Goal: Task Accomplishment & Management: Manage account settings

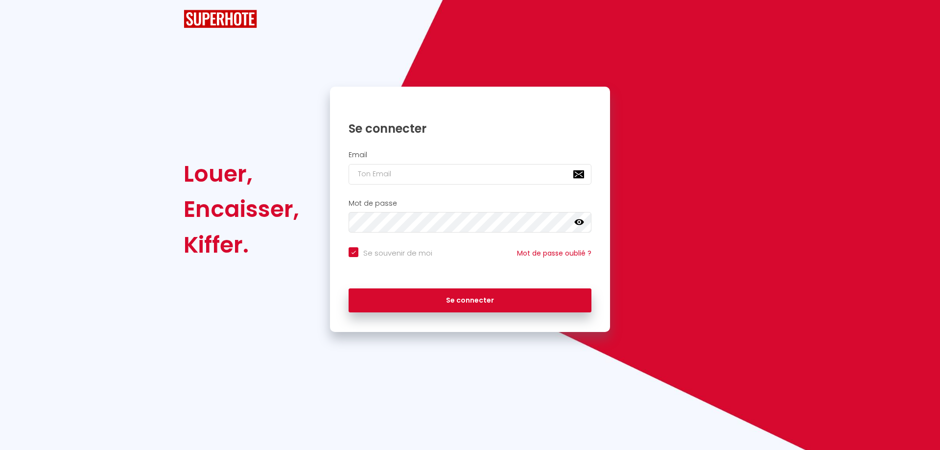
checkbox input "true"
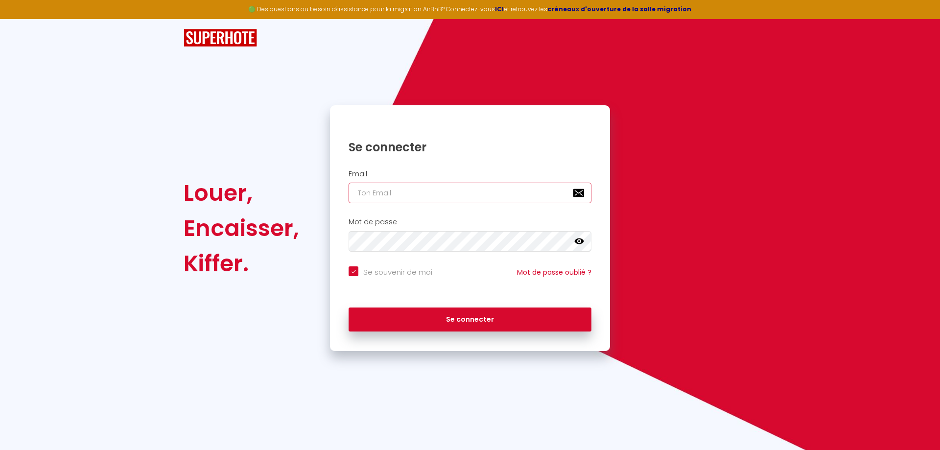
click at [418, 189] on input "email" at bounding box center [470, 193] width 243 height 21
type input "a"
checkbox input "true"
type input "ad"
checkbox input "true"
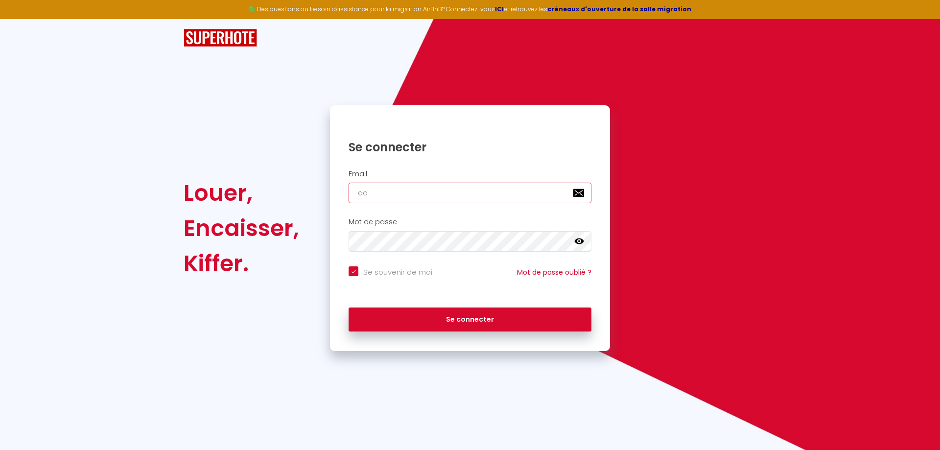
type input "adr"
checkbox input "true"
type input "adri"
checkbox input "true"
type input "adrie"
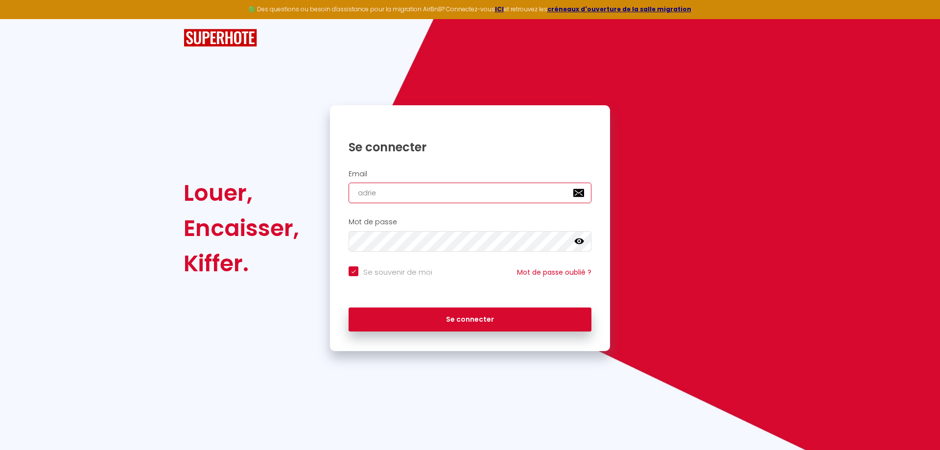
checkbox input "true"
type input "[PERSON_NAME]"
checkbox input "true"
type input "[PERSON_NAME]."
checkbox input "true"
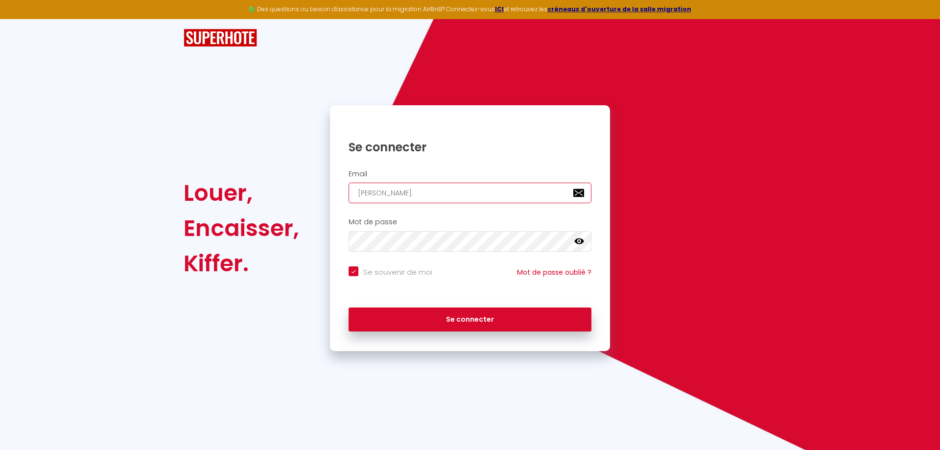
type input "[PERSON_NAME].p"
checkbox input "true"
type input "[DOMAIN_NAME]"
checkbox input "true"
type input "[PERSON_NAME][DOMAIN_NAME]"
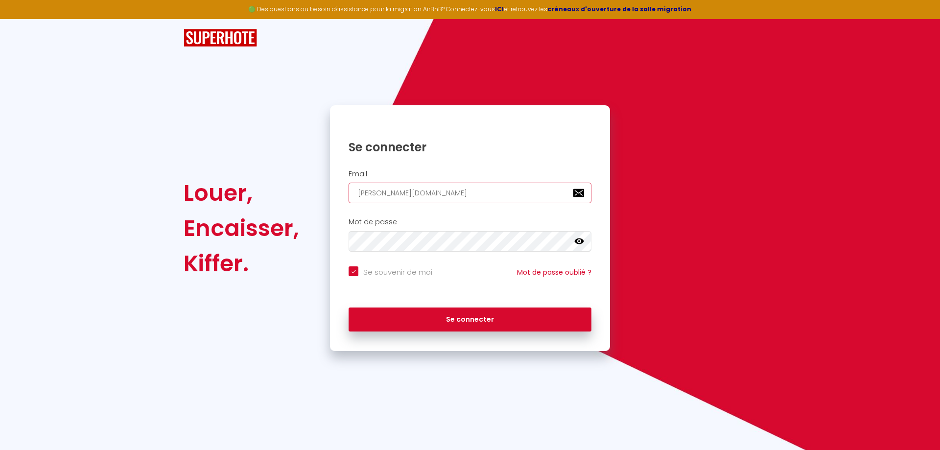
checkbox input "true"
type input "[PERSON_NAME].[PERSON_NAME]"
checkbox input "true"
type input "[PERSON_NAME].petri"
checkbox input "true"
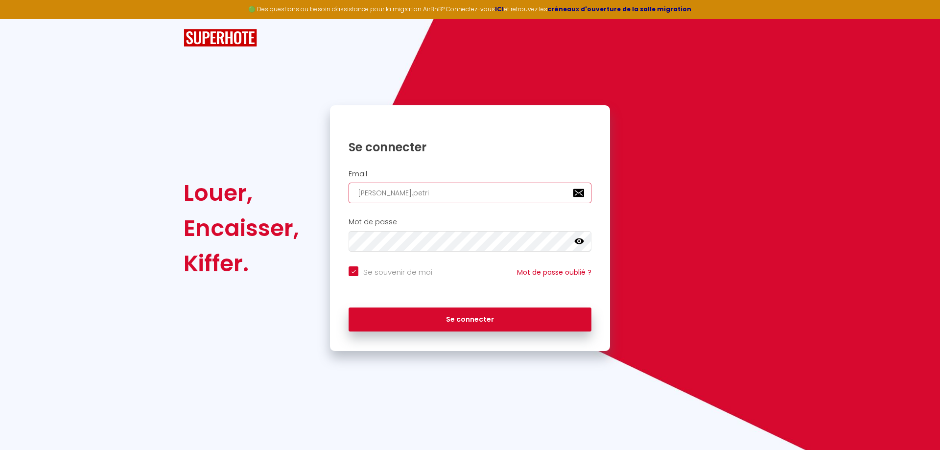
type input "[PERSON_NAME].petriz"
checkbox input "true"
type input "[PERSON_NAME].petrizz"
checkbox input "true"
type input "[PERSON_NAME].[PERSON_NAME]"
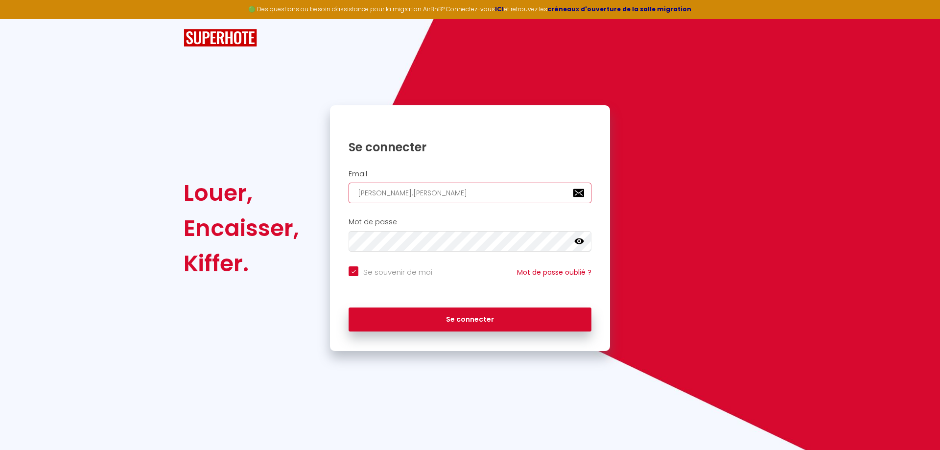
checkbox input "true"
type input "[PERSON_NAME].petrizzel"
checkbox input "true"
type input "[PERSON_NAME].petrizzell"
checkbox input "true"
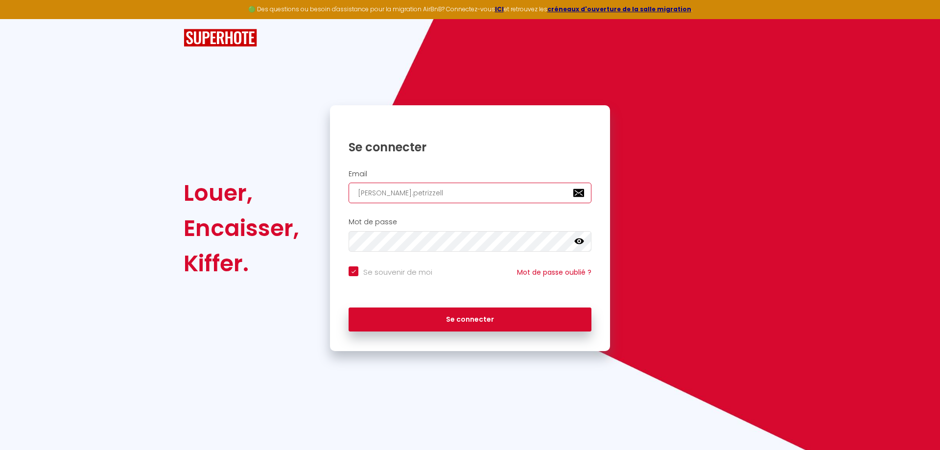
type input "[PERSON_NAME].petrizzelli"
checkbox input "true"
type input "[PERSON_NAME].petrizzelli@"
checkbox input "true"
type input "[PERSON_NAME]"
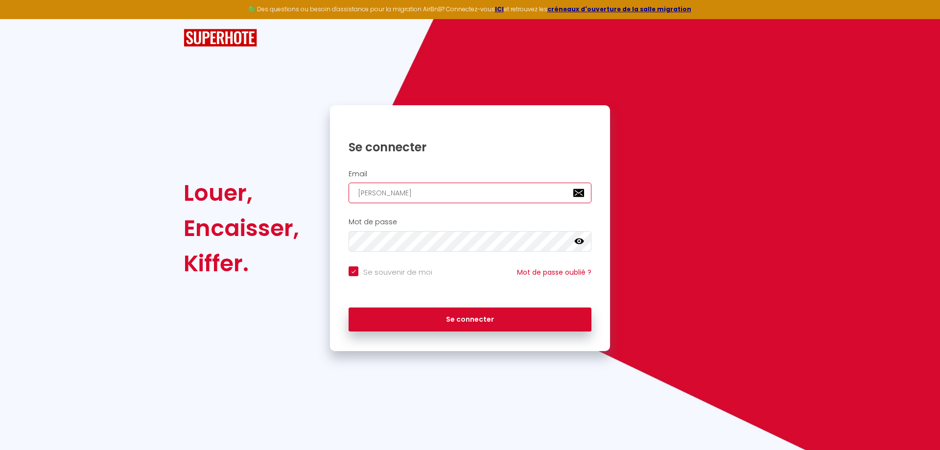
checkbox input "true"
type input "[PERSON_NAME]"
checkbox input "true"
type input "adrien.petrizzelli@gma"
checkbox input "true"
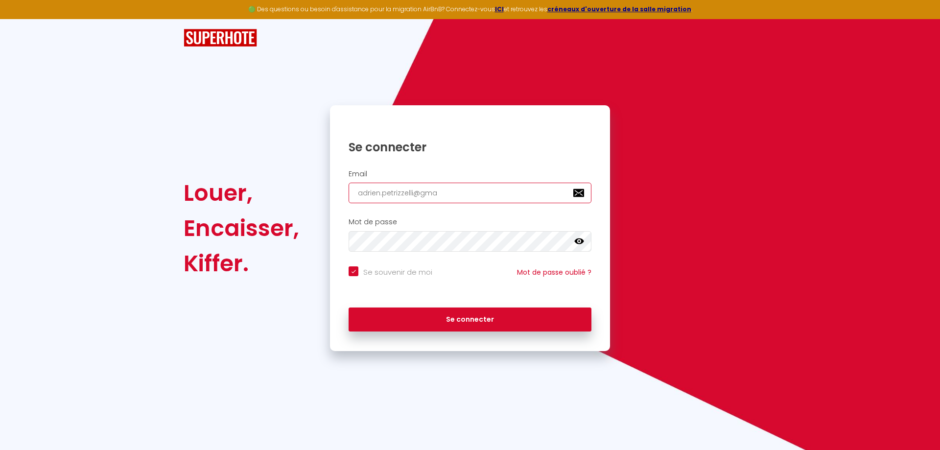
type input "[PERSON_NAME]"
checkbox input "true"
type input "[EMAIL_ADDRESS]"
checkbox input "true"
type input "[EMAIL_ADDRESS]."
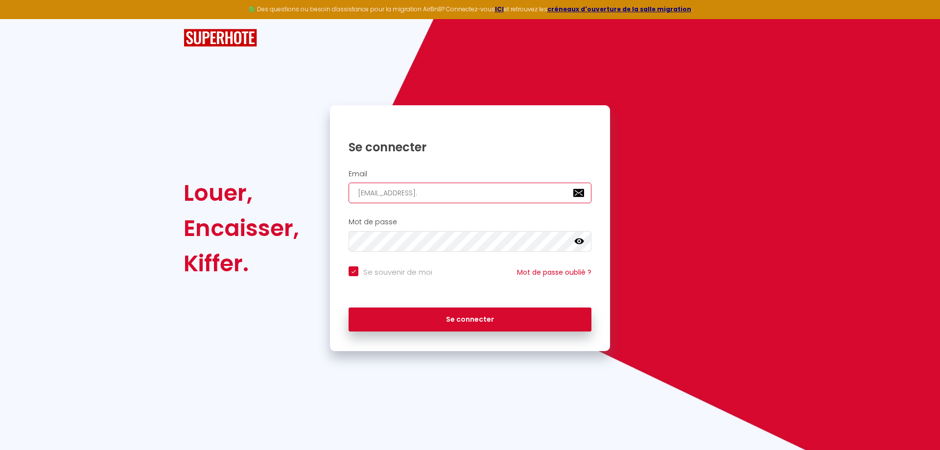
checkbox input "true"
type input "[PERSON_NAME]"
checkbox input "true"
type input "[PERSON_NAME][EMAIL_ADDRESS][DOMAIN_NAME]"
checkbox input "true"
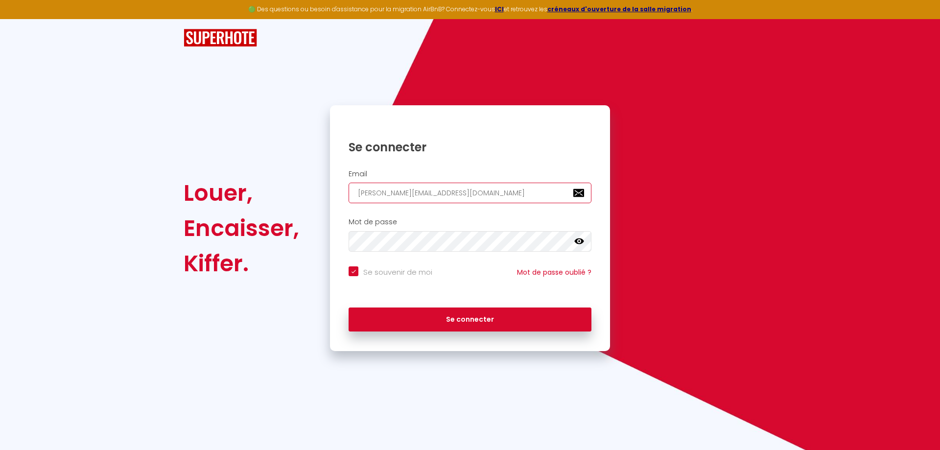
type input "[PERSON_NAME][EMAIL_ADDRESS][DOMAIN_NAME]"
checkbox input "true"
type input "[PERSON_NAME][EMAIL_ADDRESS][DOMAIN_NAME]"
click at [356, 271] on input "Se souvenir de moi" at bounding box center [391, 271] width 84 height 10
checkbox input "false"
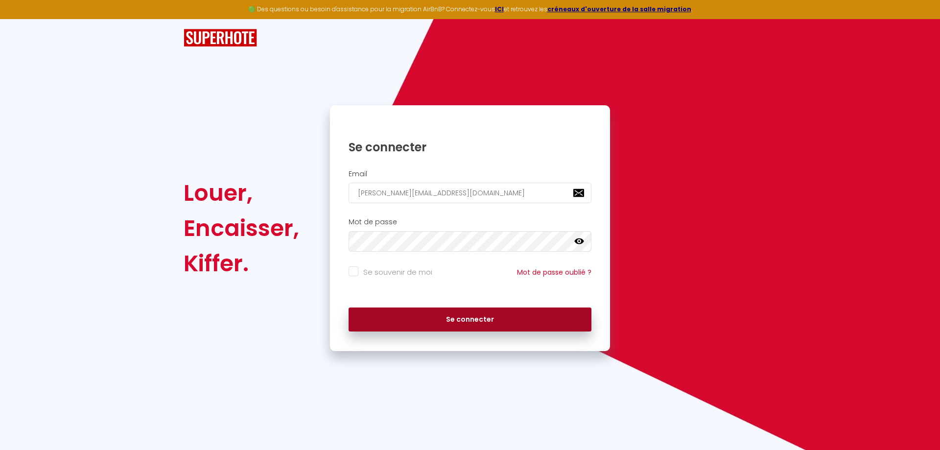
click at [398, 318] on button "Se connecter" at bounding box center [470, 319] width 243 height 24
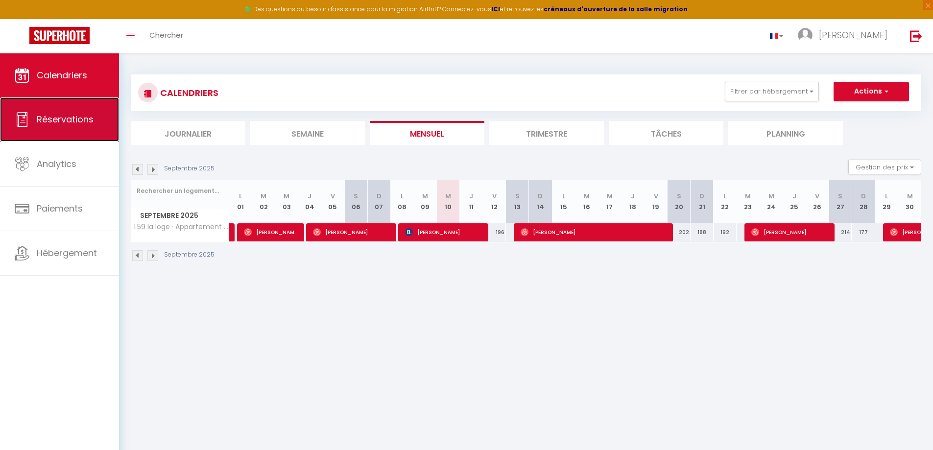
click at [69, 109] on link "Réservations" at bounding box center [59, 119] width 119 height 44
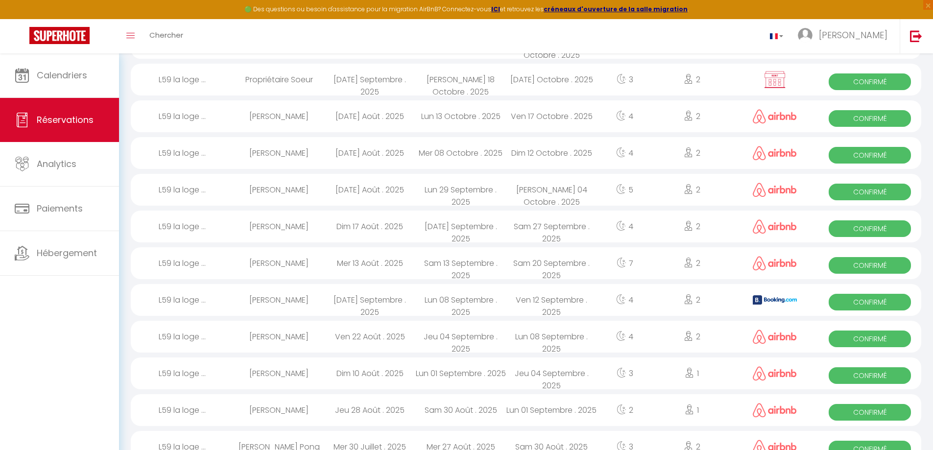
scroll to position [245, 0]
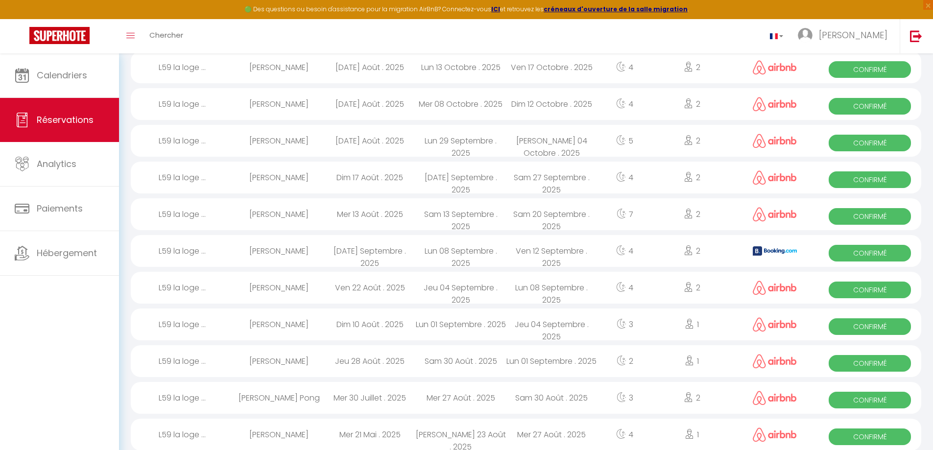
click at [281, 252] on div "[PERSON_NAME]" at bounding box center [278, 251] width 91 height 32
select select "OK"
select select "KO"
select select "0"
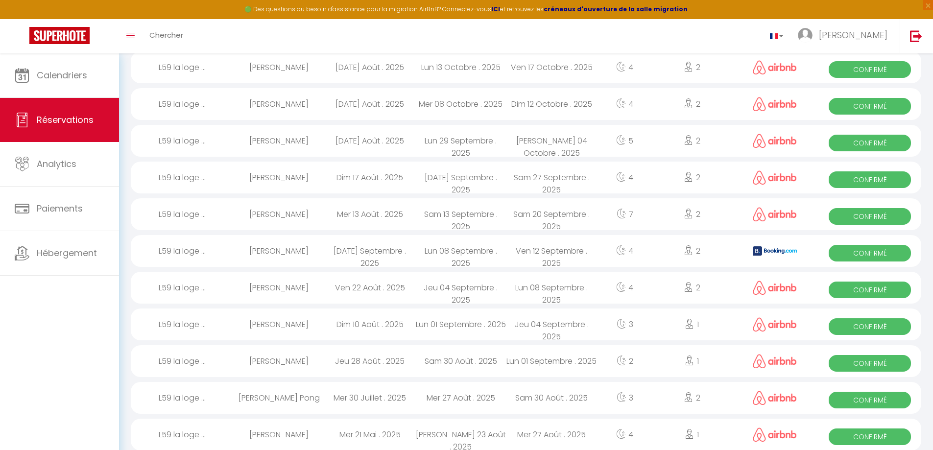
select select "1"
select select
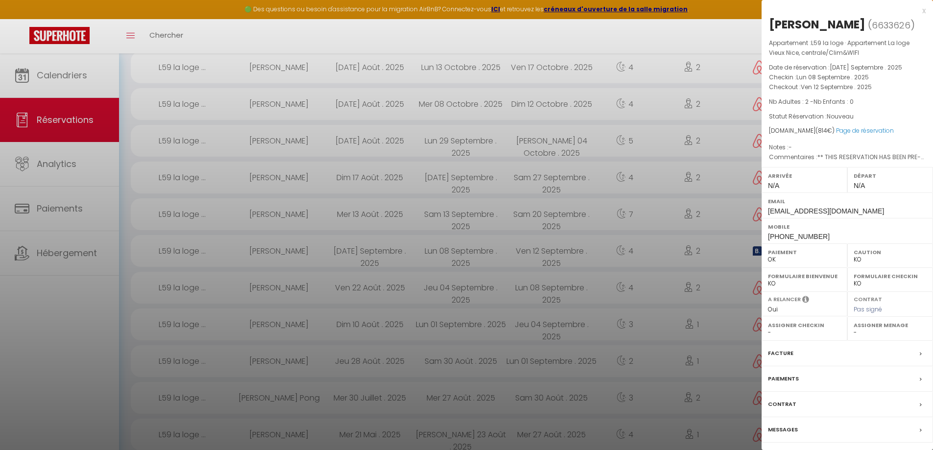
click at [779, 435] on label "Messages" at bounding box center [783, 429] width 30 height 10
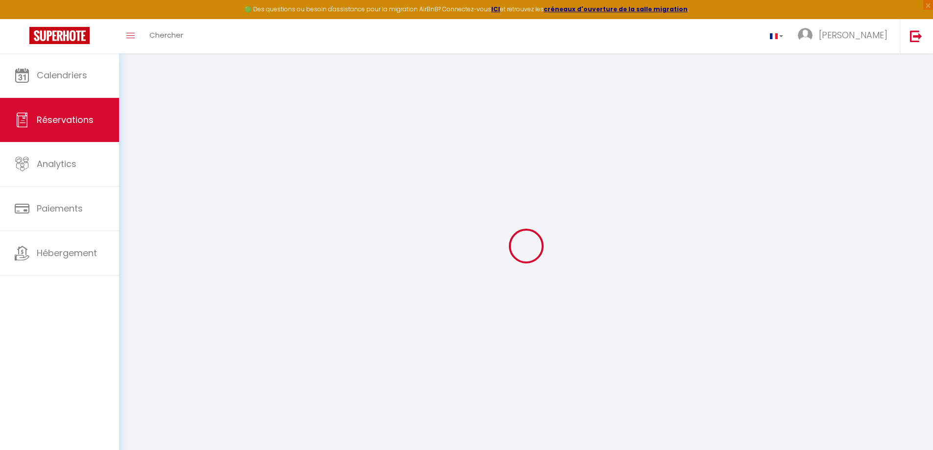
select select
checkbox input "false"
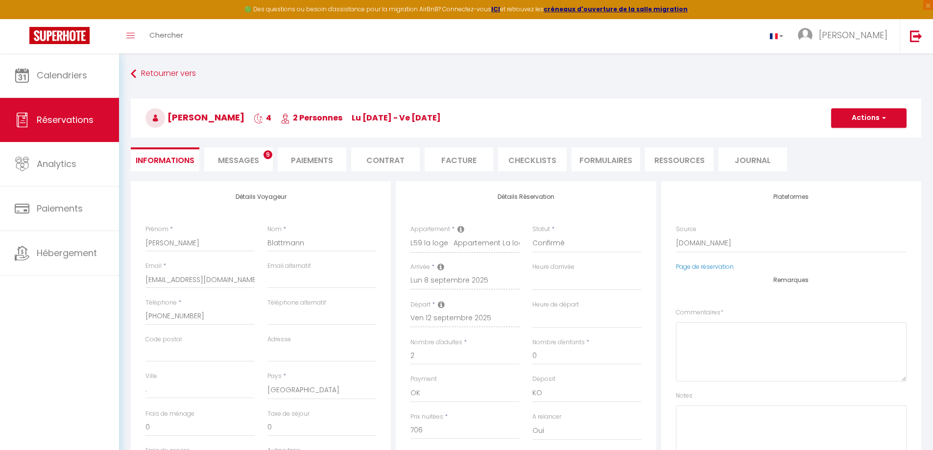
select select
checkbox input "false"
type textarea "** THIS RESERVATION HAS BEEN PRE-PAID ** Reservation has a cancellation grace p…"
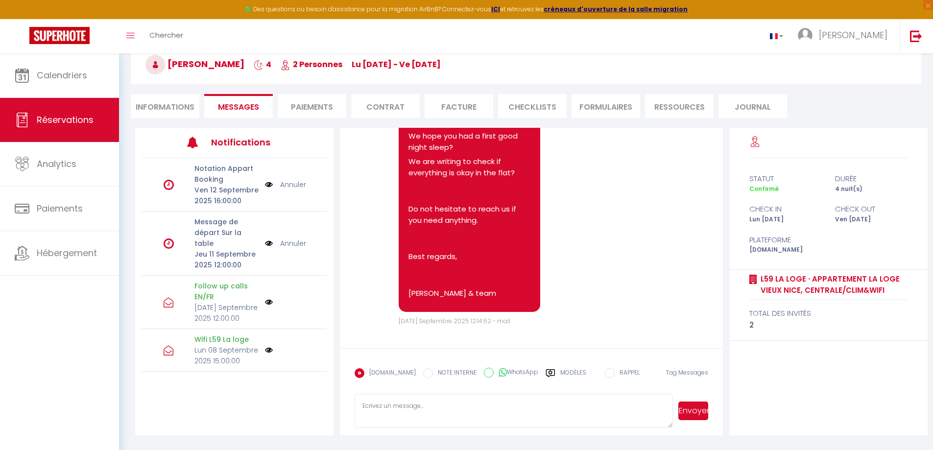
scroll to position [3798, 0]
click at [911, 34] on img at bounding box center [916, 36] width 12 height 12
